Goal: Information Seeking & Learning: Understand process/instructions

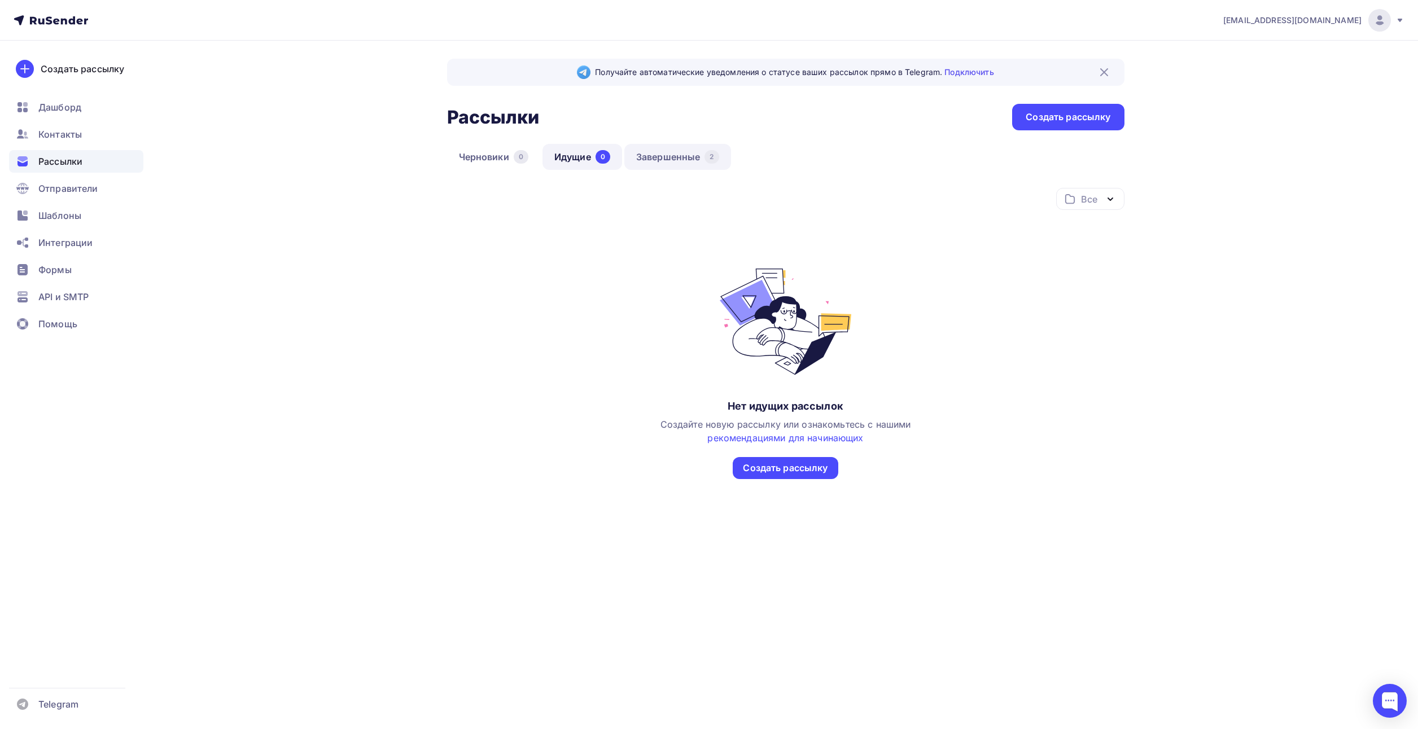
click at [688, 151] on link "Завершенные 2" at bounding box center [677, 157] width 107 height 26
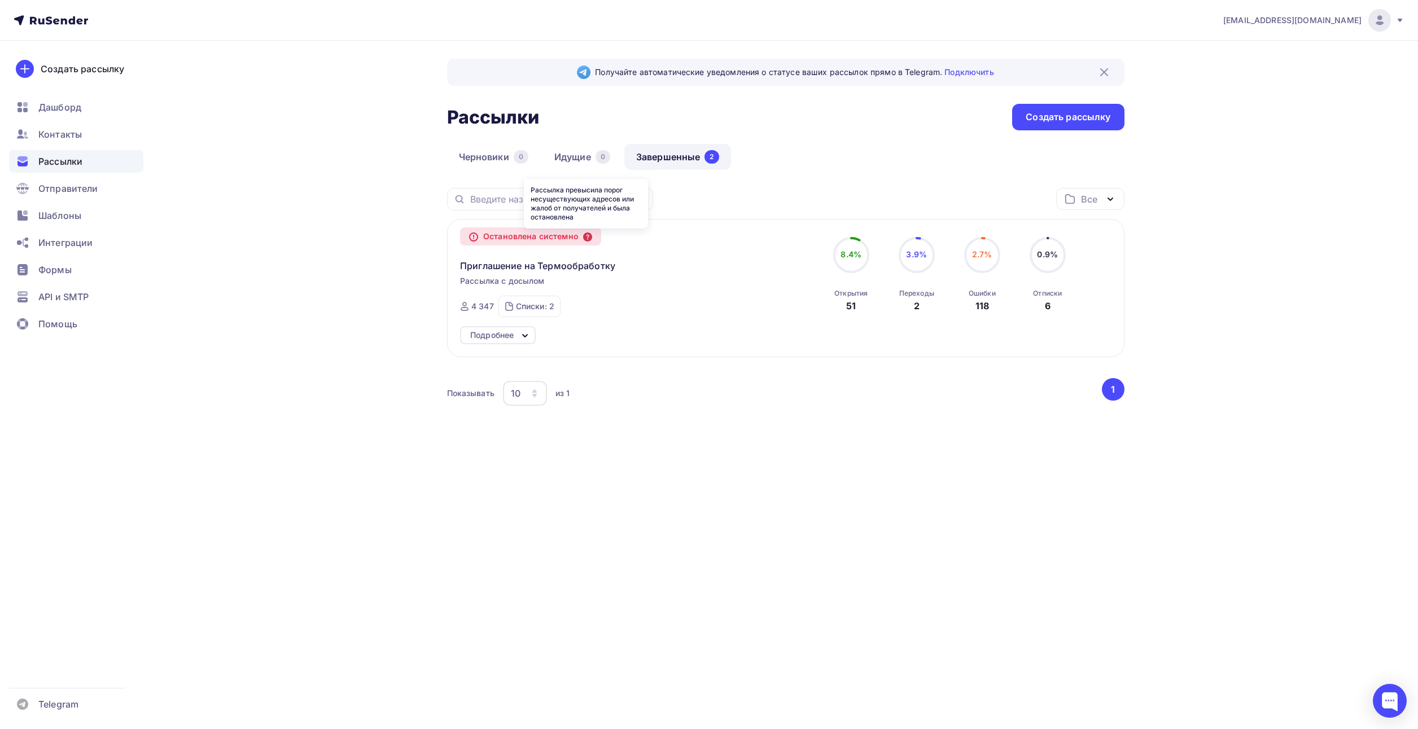
click at [592, 239] on icon at bounding box center [587, 237] width 9 height 9
click at [584, 264] on span "Приглашение на Термообработку" at bounding box center [537, 266] width 155 height 14
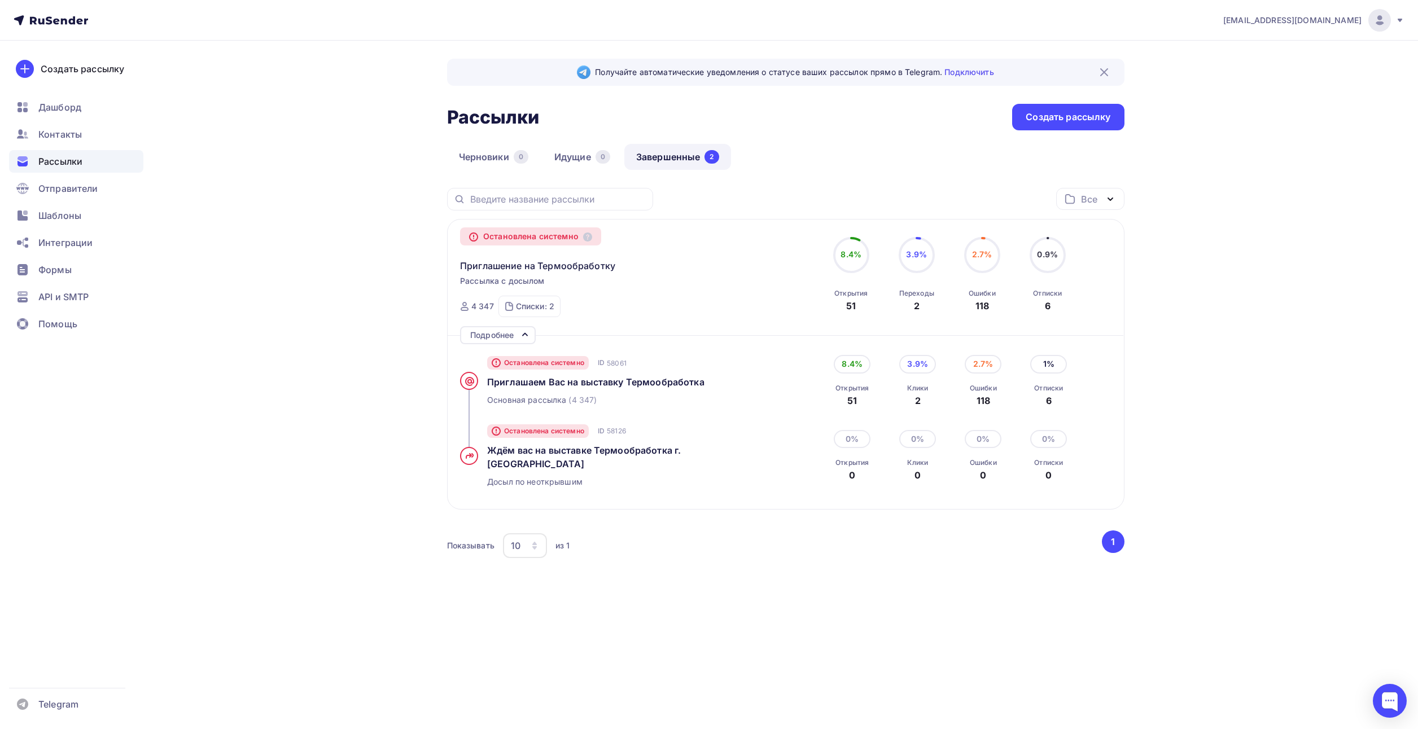
click at [984, 362] on div "2.7%" at bounding box center [983, 364] width 37 height 18
drag, startPoint x: 981, startPoint y: 393, endPoint x: 1001, endPoint y: 407, distance: 23.8
click at [981, 393] on div "Ошибки 118" at bounding box center [983, 395] width 27 height 25
click at [1048, 400] on div "6" at bounding box center [1048, 401] width 29 height 14
click at [61, 133] on span "Контакты" at bounding box center [59, 135] width 43 height 14
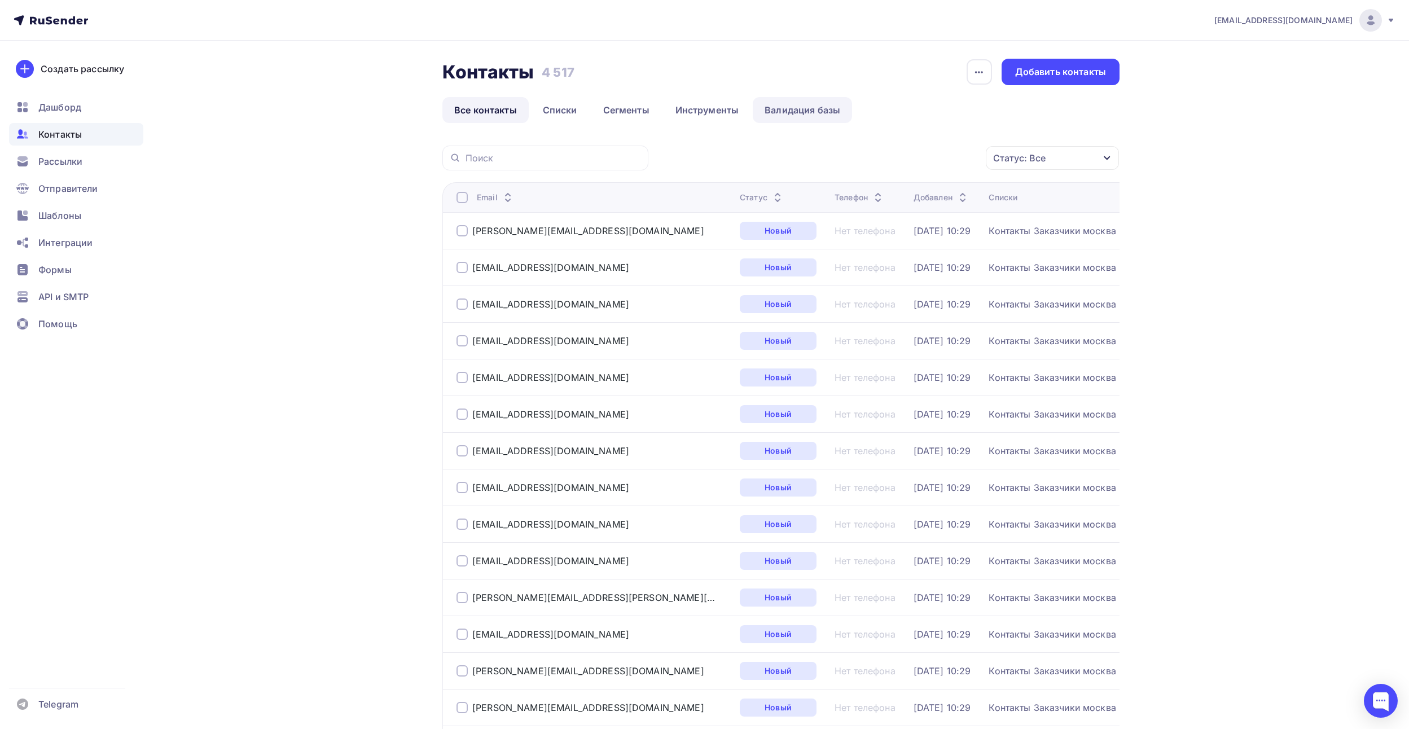
click at [820, 102] on link "Валидация базы" at bounding box center [802, 110] width 99 height 26
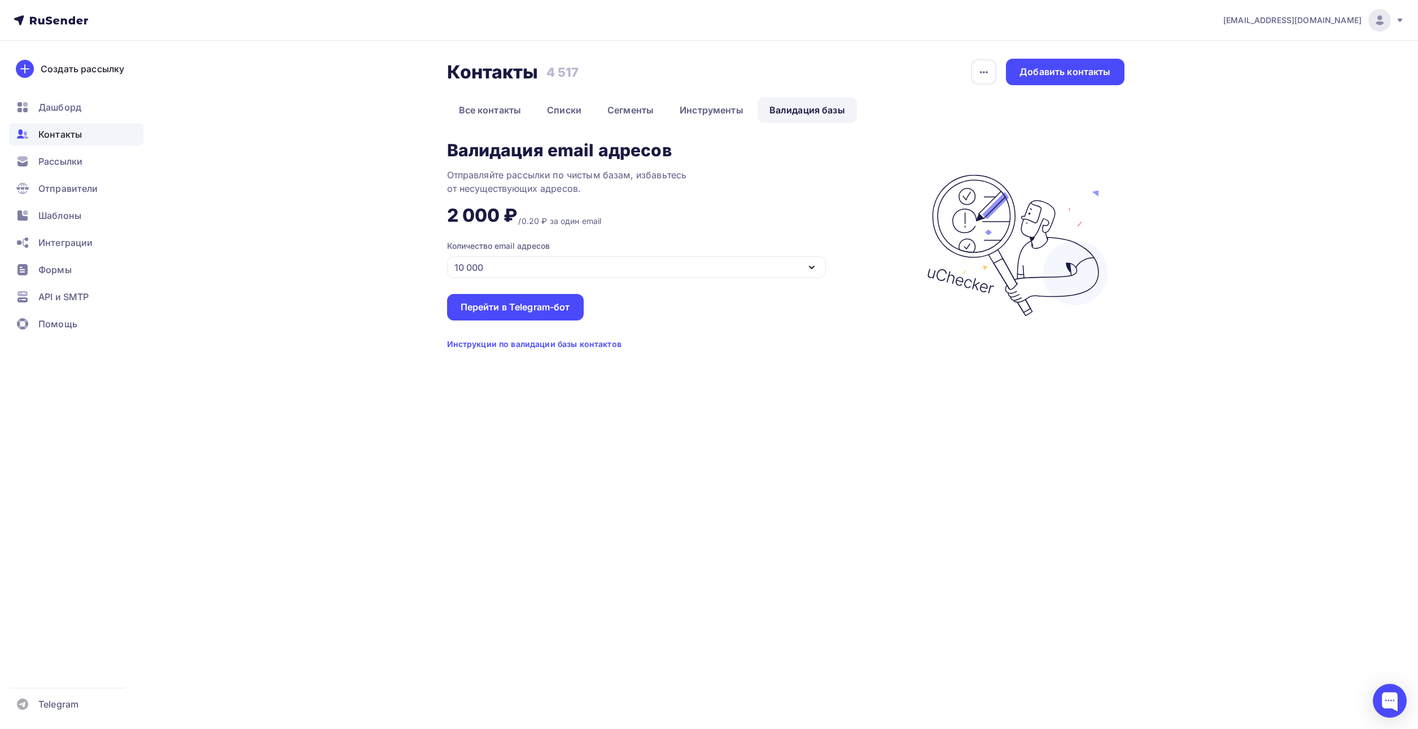
click at [541, 213] on div "2 000 ₽ /0.20 ₽ за один email" at bounding box center [524, 211] width 155 height 32
click at [570, 349] on div "Инструкции по валидации базы контактов" at bounding box center [534, 344] width 174 height 11
click at [544, 269] on div "10 000" at bounding box center [636, 267] width 379 height 22
click at [500, 342] on div "10 000" at bounding box center [636, 348] width 350 height 14
click at [507, 263] on div "10 000" at bounding box center [636, 267] width 379 height 22
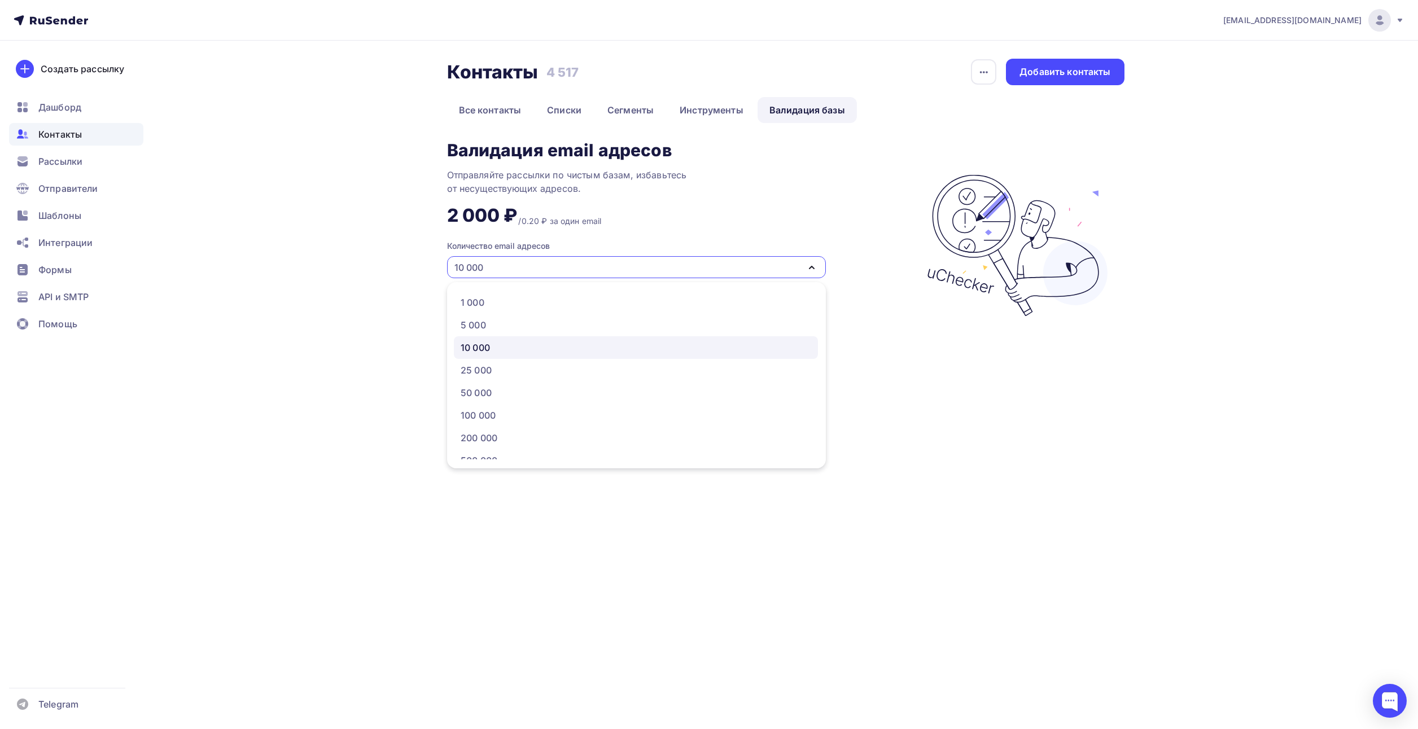
click at [507, 263] on div "10 000" at bounding box center [636, 267] width 379 height 22
click at [502, 305] on div "Перейти в Telegram-бот" at bounding box center [515, 307] width 109 height 13
click at [515, 314] on div "Перейти в Telegram-бот" at bounding box center [515, 307] width 137 height 27
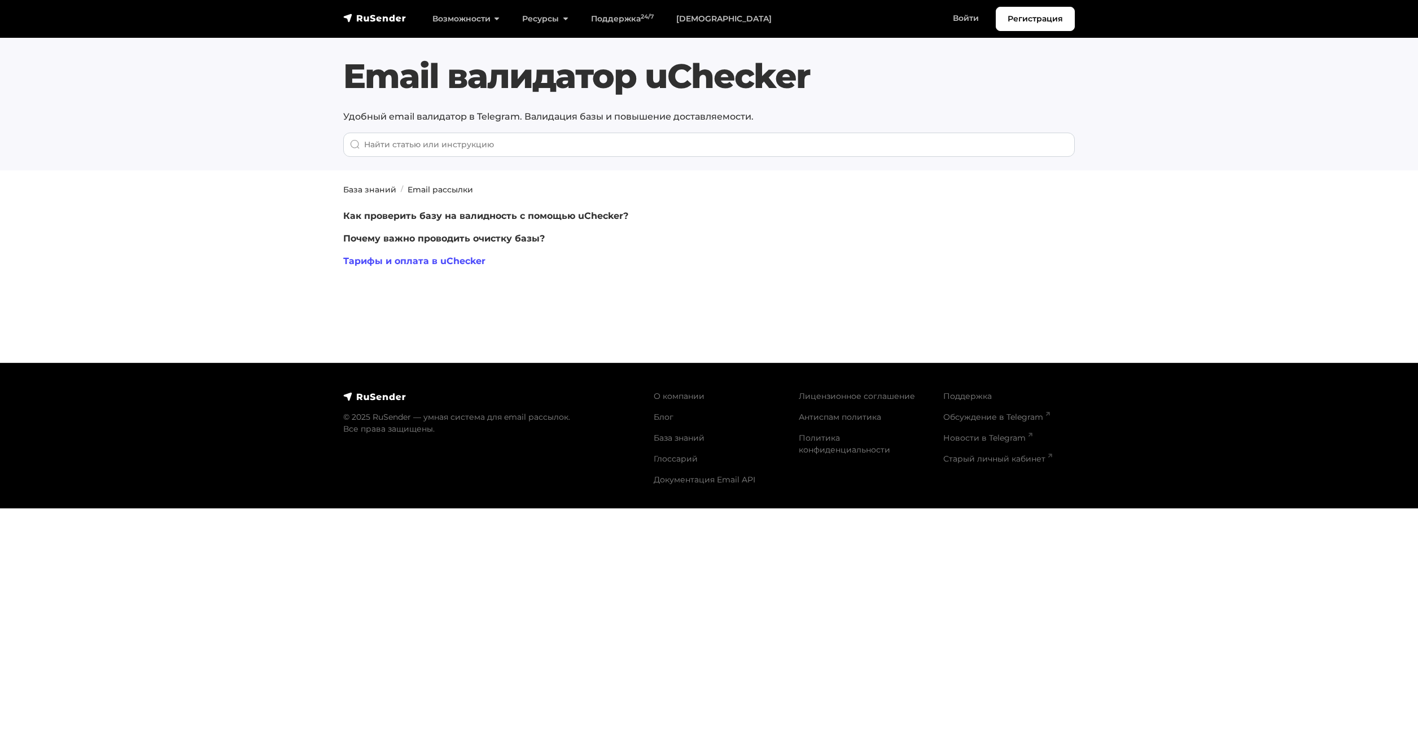
click at [449, 258] on link "Тарифы и оплата в uChecker" at bounding box center [414, 261] width 142 height 11
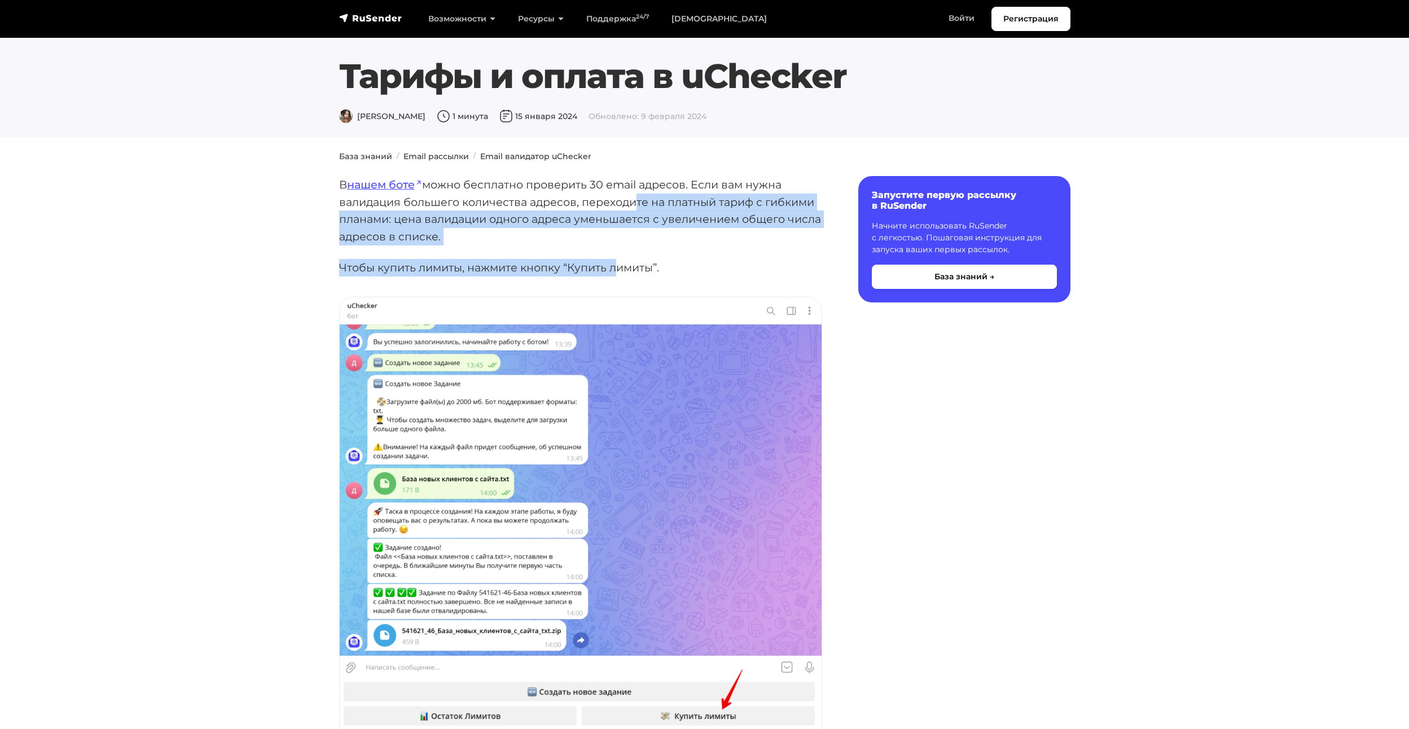
drag, startPoint x: 630, startPoint y: 198, endPoint x: 615, endPoint y: 248, distance: 52.3
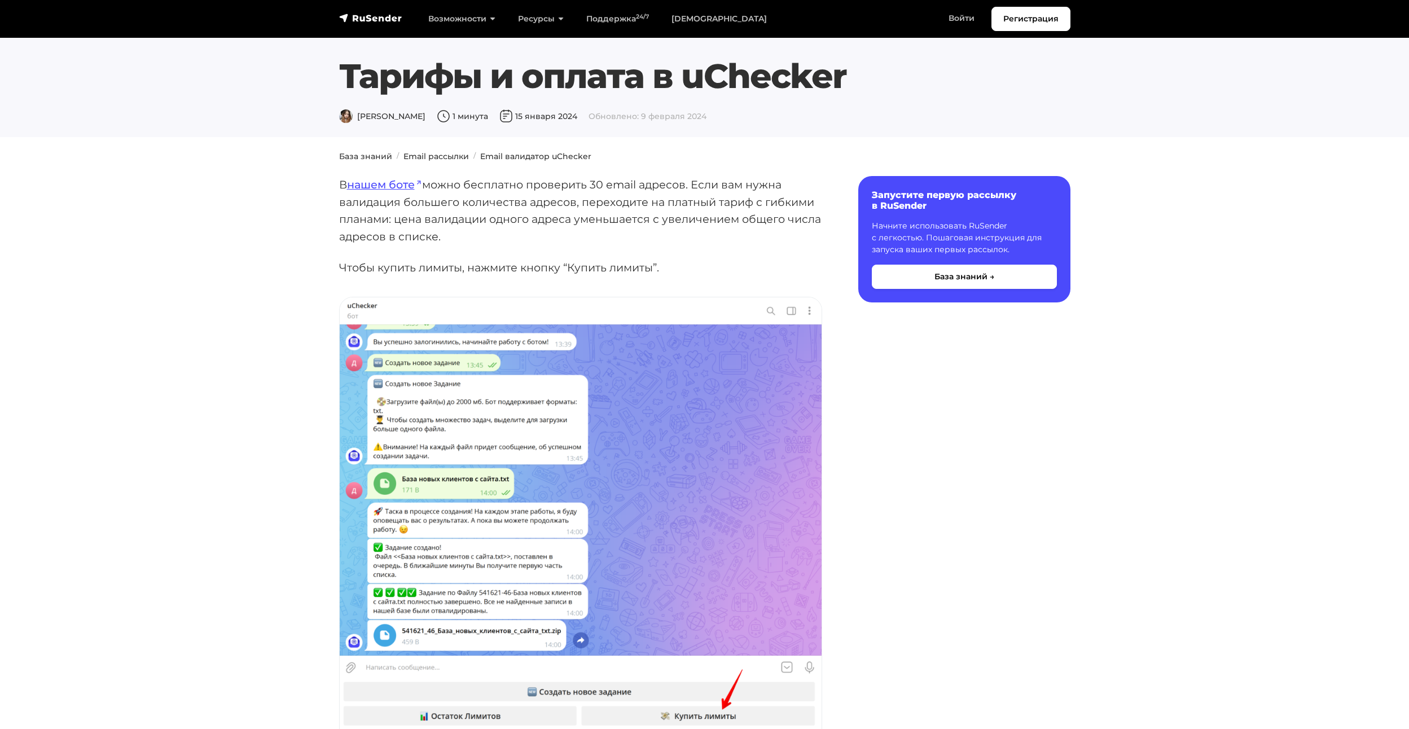
click at [596, 205] on p "В нашем боте можно бесплатно проверить 30 email адресов. Если вам нужна валидац…" at bounding box center [580, 210] width 483 height 69
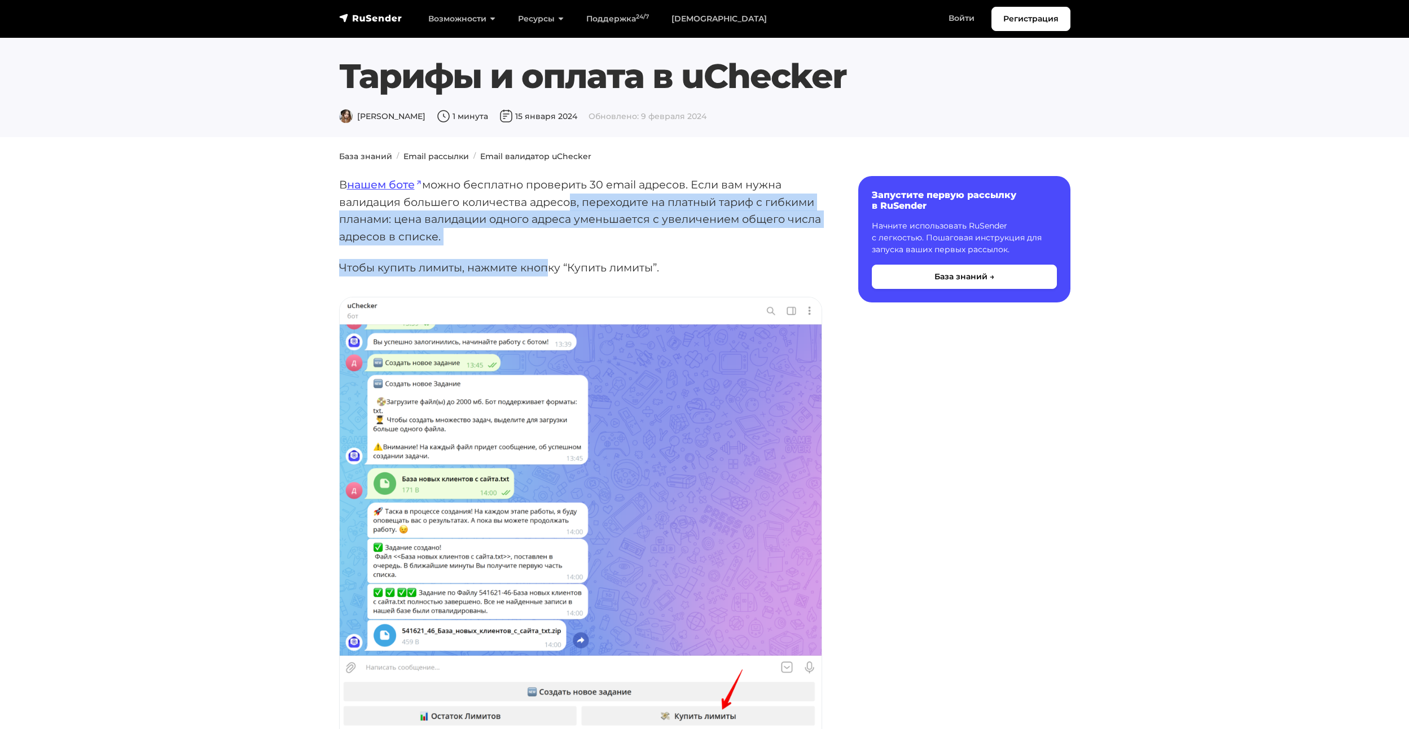
drag, startPoint x: 562, startPoint y: 205, endPoint x: 550, endPoint y: 247, distance: 44.1
click at [531, 212] on p "В нашем боте можно бесплатно проверить 30 email адресов. Если вам нужна валидац…" at bounding box center [580, 210] width 483 height 69
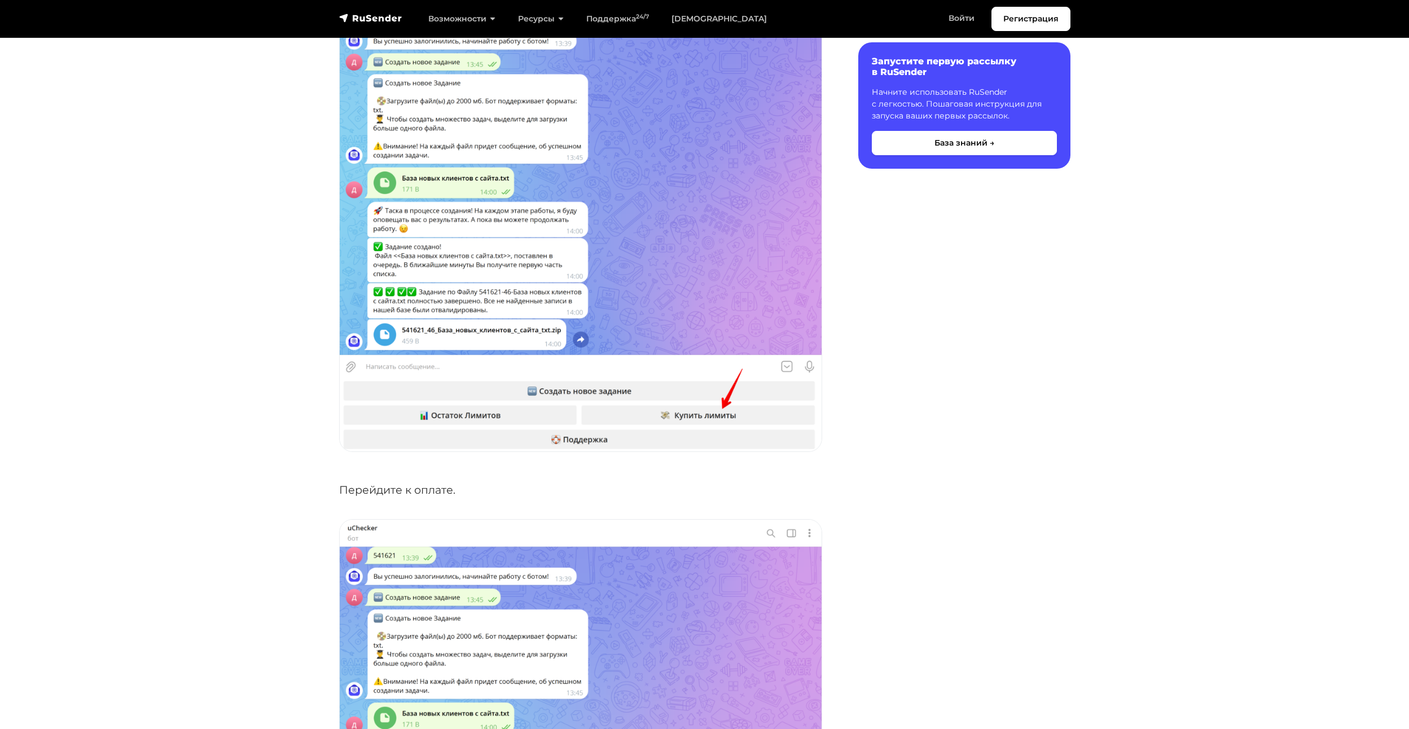
scroll to position [339, 0]
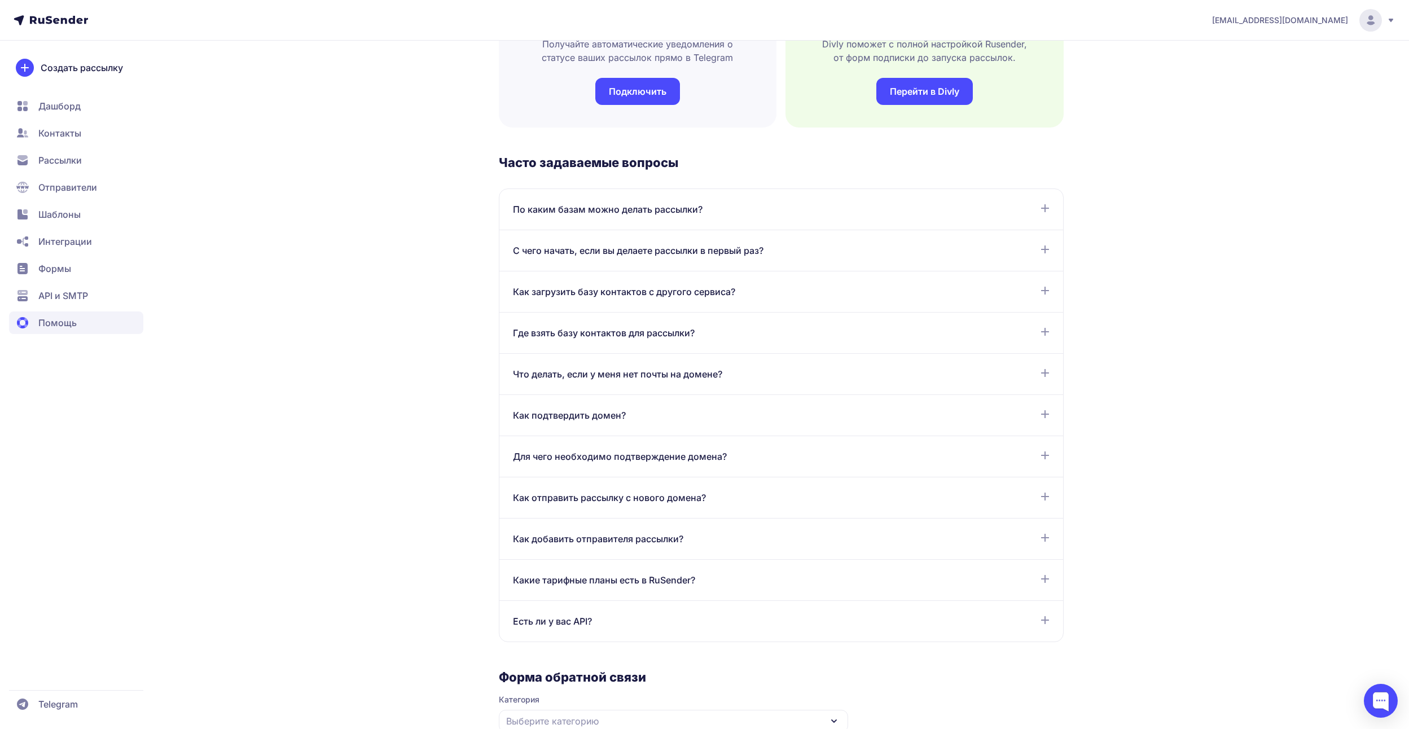
scroll to position [621, 0]
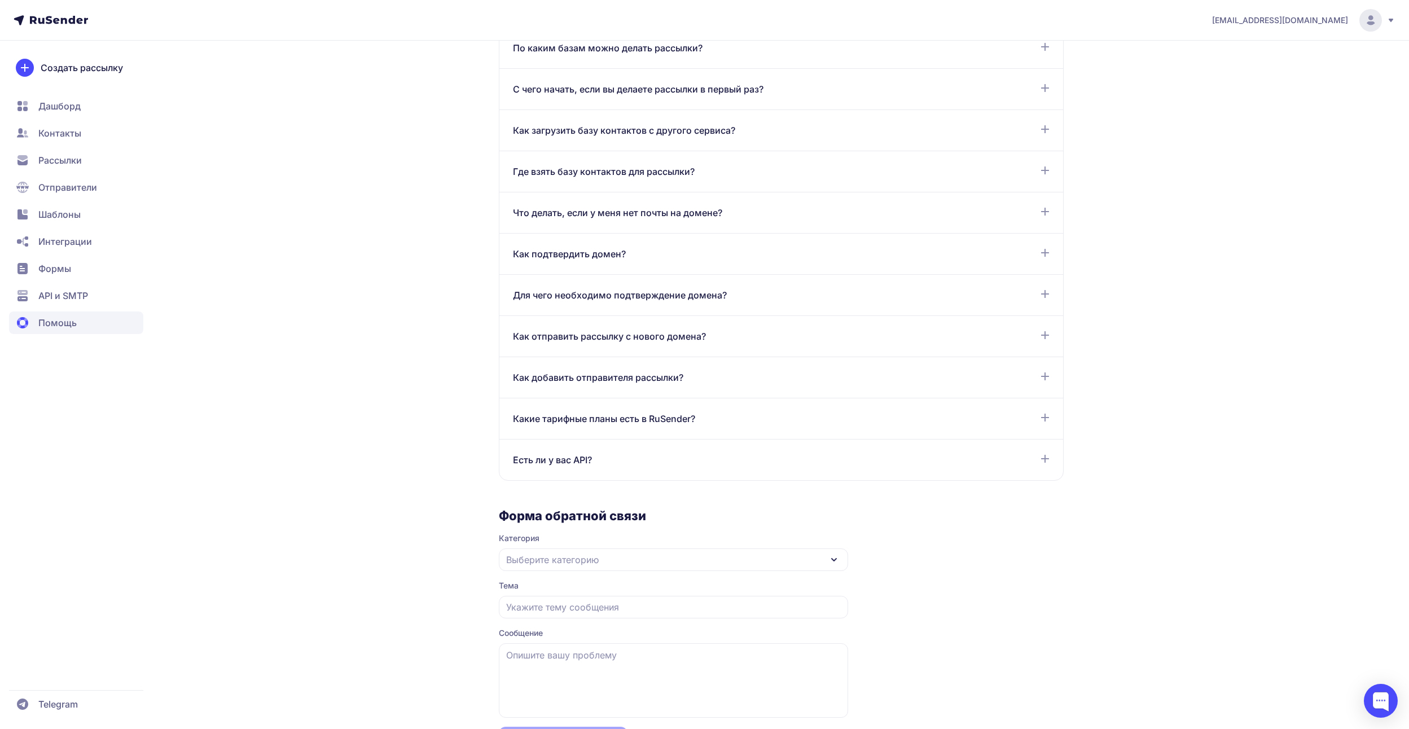
click at [804, 560] on div "Выберите категорию" at bounding box center [673, 560] width 349 height 23
click at [1005, 554] on div "Помощь База знаний Инструкции о том, как создавать и настраивать рассылки и мно…" at bounding box center [781, 109] width 565 height 1343
click at [1389, 708] on div at bounding box center [1381, 701] width 34 height 34
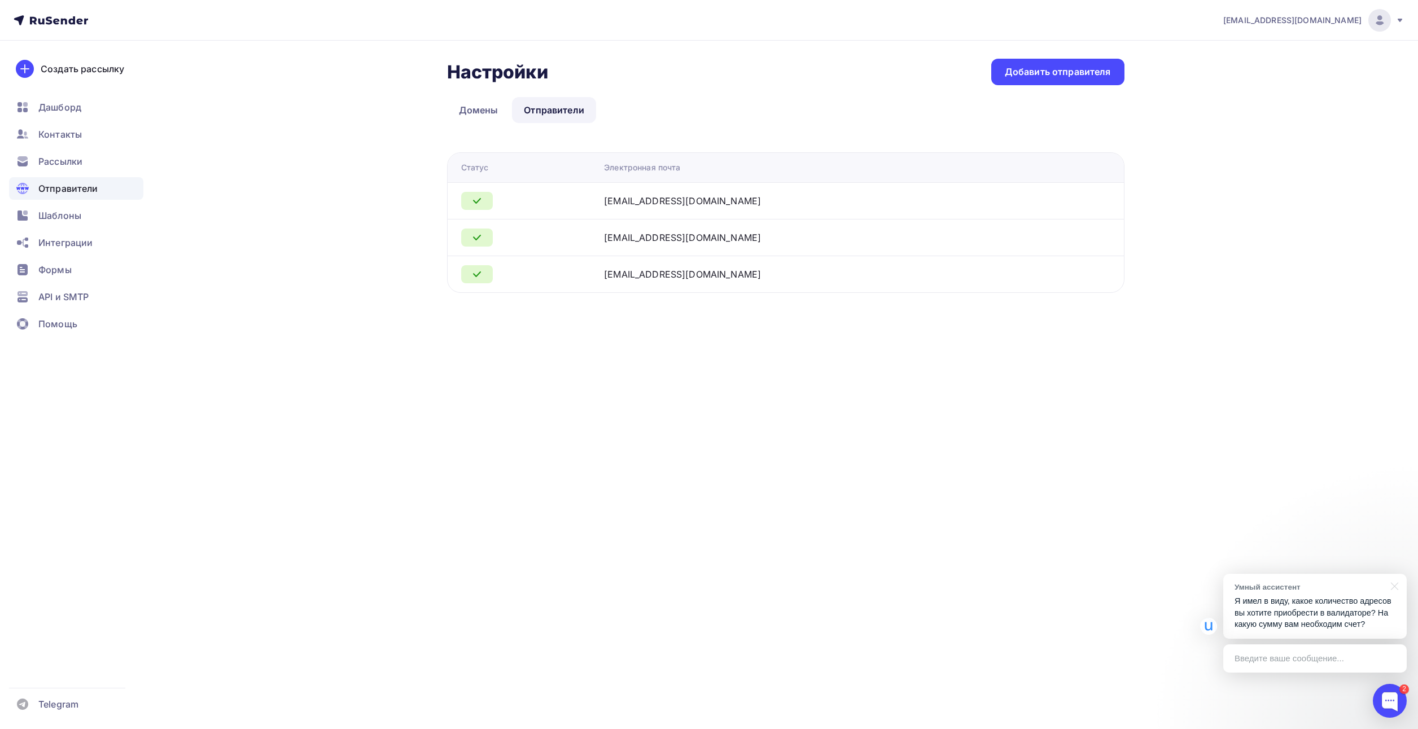
click at [1302, 615] on p "Я имел в виду, какое количество адресов вы хотите приобрести в валидаторе? На к…" at bounding box center [1314, 612] width 161 height 35
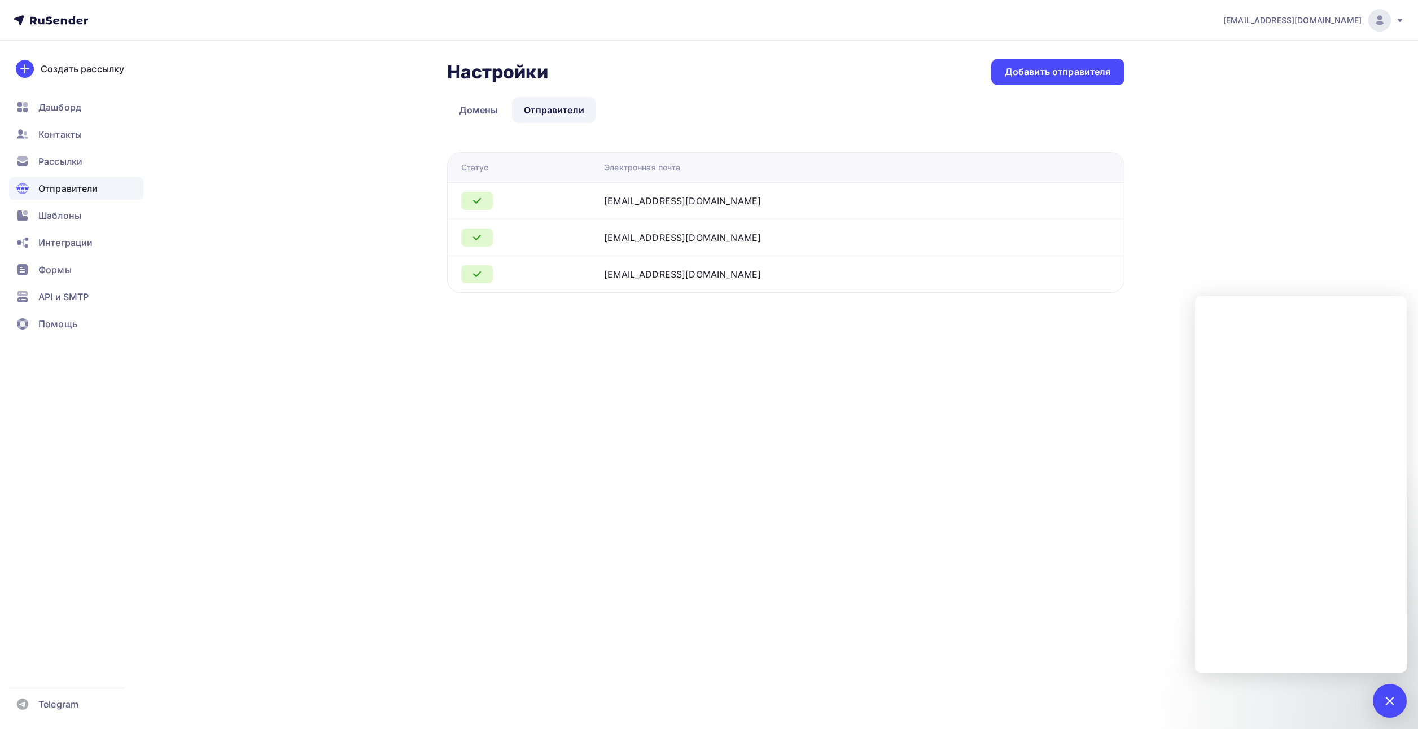
click at [1010, 369] on div "contact@termodat.ru Аккаунт Тарифы Выйти Создать рассылку Дашборд Контакты Расс…" at bounding box center [709, 364] width 1418 height 729
